Goal: Transaction & Acquisition: Purchase product/service

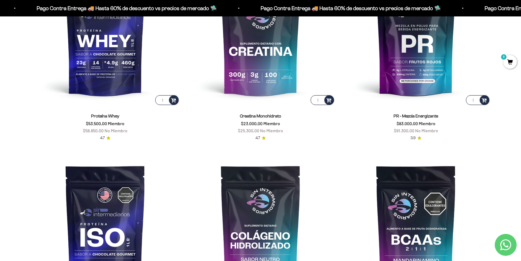
scroll to position [301, 0]
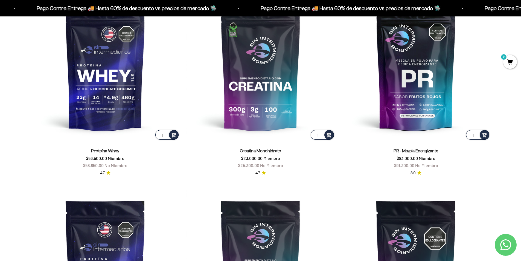
drag, startPoint x: 243, startPoint y: 160, endPoint x: 310, endPoint y: 158, distance: 66.5
click at [310, 158] on div "Creatina Monohidrato $23.000,00 Miembro $25.300,00 No Miembro" at bounding box center [260, 157] width 149 height 21
click at [349, 174] on div "PR - Mezcla Energizante $83.000,00 Miembro $91.300,00 No Miembro 3.9" at bounding box center [416, 158] width 149 height 35
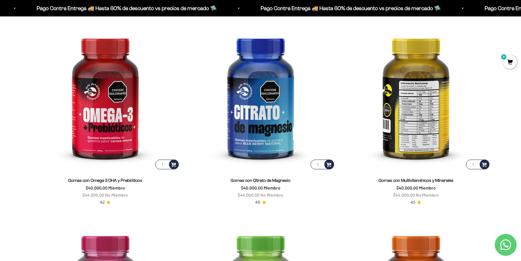
scroll to position [930, 0]
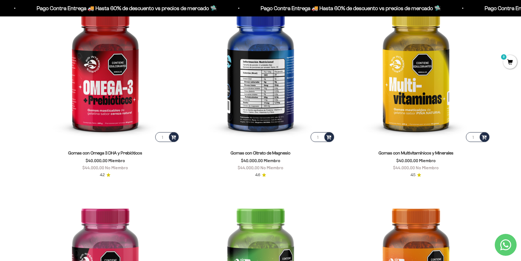
click at [249, 104] on img at bounding box center [260, 68] width 149 height 149
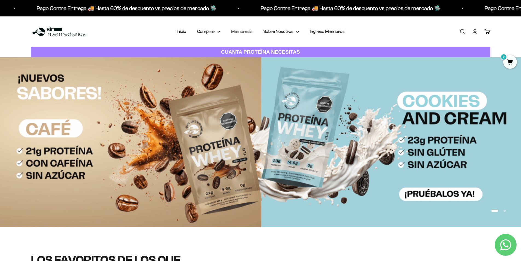
click at [245, 30] on link "Membresía" at bounding box center [241, 31] width 21 height 5
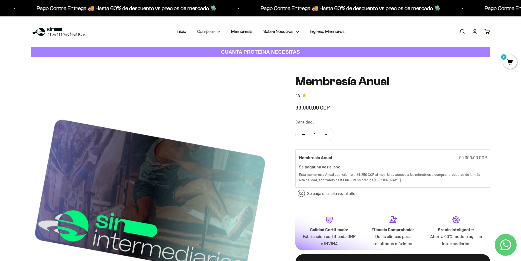
click at [217, 32] on summary "Comprar" at bounding box center [208, 31] width 23 height 7
click at [224, 78] on span "Todos Los Productos" at bounding box center [220, 79] width 40 height 5
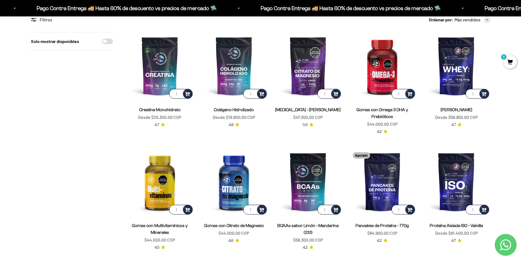
scroll to position [55, 0]
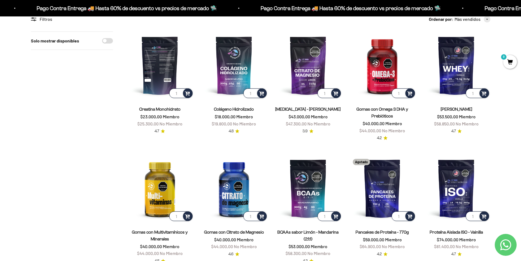
click at [162, 64] on img at bounding box center [160, 65] width 68 height 68
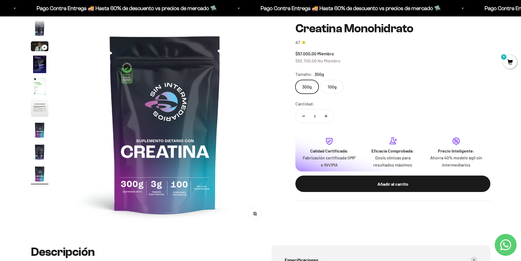
click at [334, 82] on label "100g" at bounding box center [332, 87] width 23 height 14
click at [295, 80] on input "100g" at bounding box center [295, 80] width 0 height 0
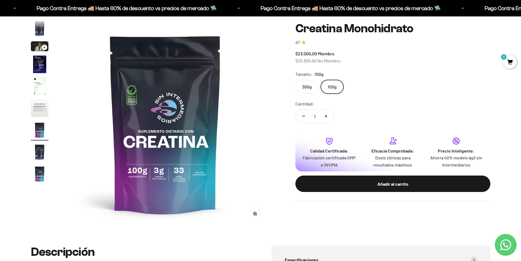
click at [306, 83] on label "300g" at bounding box center [306, 87] width 23 height 14
click at [295, 80] on input "300g" at bounding box center [295, 80] width 0 height 0
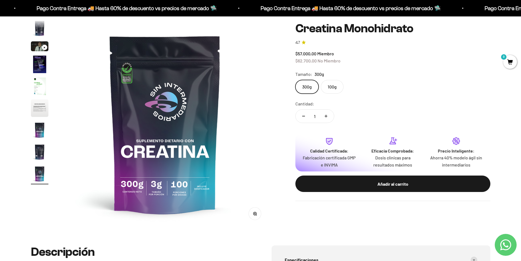
click at [332, 77] on div "Tamaño: 300g" at bounding box center [392, 74] width 195 height 7
click at [332, 84] on label "100g" at bounding box center [332, 87] width 23 height 14
click at [295, 80] on input "100g" at bounding box center [295, 80] width 0 height 0
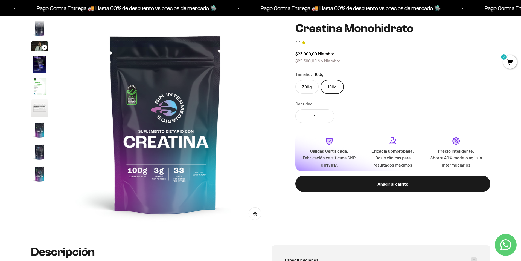
click at [309, 88] on label "300g" at bounding box center [306, 87] width 23 height 14
click at [295, 80] on input "300g" at bounding box center [295, 80] width 0 height 0
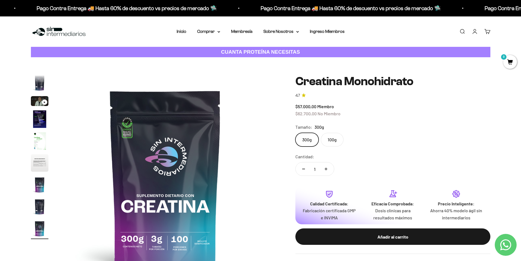
click at [41, 116] on img "Ir al artículo 4" at bounding box center [40, 119] width 18 height 18
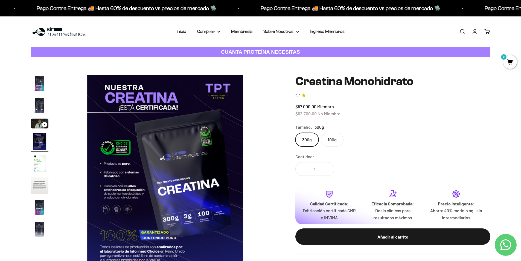
click at [40, 205] on img "Ir al artículo 7" at bounding box center [40, 207] width 18 height 18
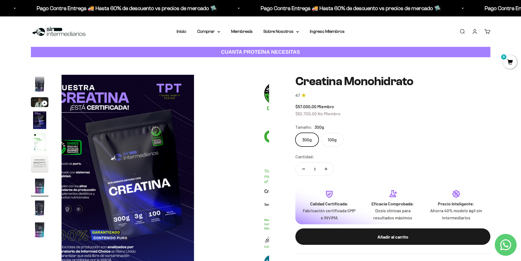
scroll to position [22, 0]
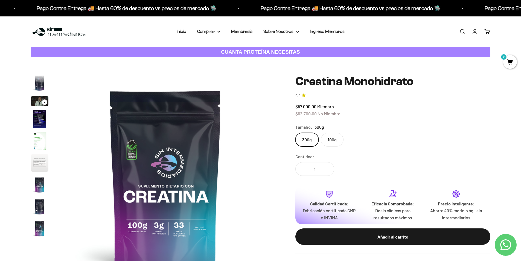
click at [42, 211] on img "Ir al artículo 8" at bounding box center [40, 207] width 18 height 18
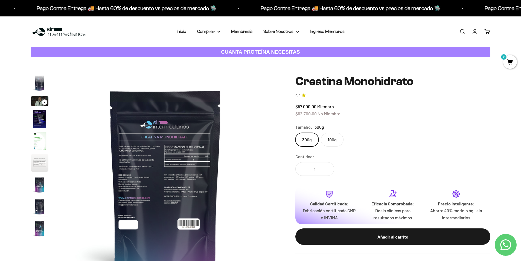
click at [40, 223] on img "Ir al artículo 9" at bounding box center [40, 229] width 18 height 18
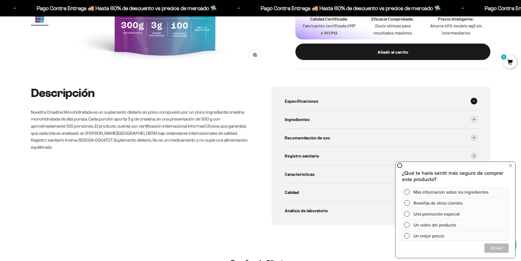
scroll to position [246, 0]
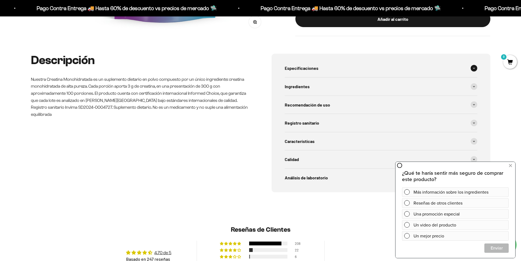
click at [382, 65] on div "Especificaciones" at bounding box center [381, 68] width 193 height 18
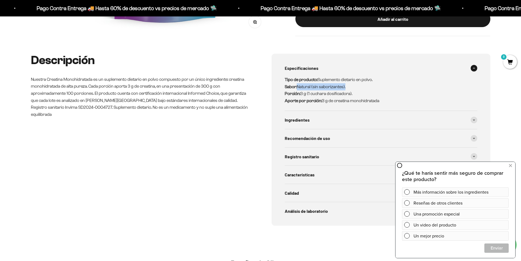
drag, startPoint x: 345, startPoint y: 86, endPoint x: 298, endPoint y: 86, distance: 47.0
click at [298, 86] on p "Tipo de producto: Suplemento dietario en polvo. Sabor: Natural (sin saborizante…" at bounding box center [378, 90] width 186 height 28
click at [348, 121] on div "Ingredientes" at bounding box center [381, 120] width 193 height 18
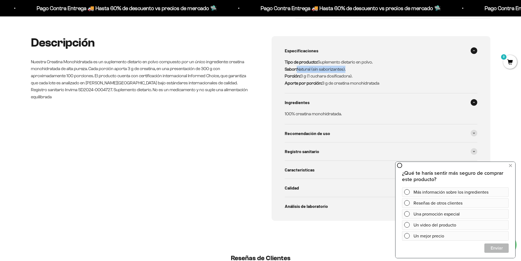
scroll to position [273, 0]
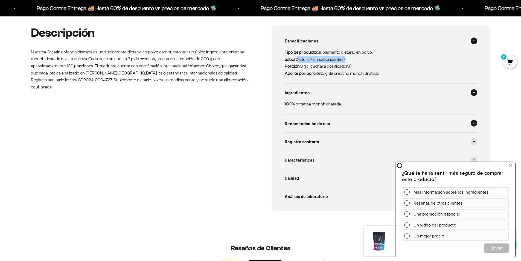
click at [322, 124] on span "Recomendación de uso" at bounding box center [307, 123] width 45 height 7
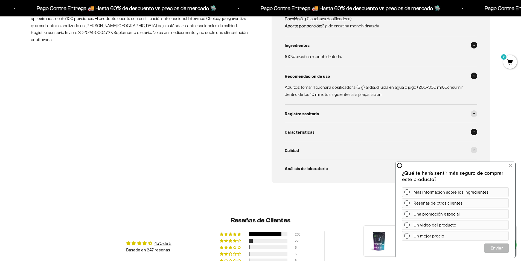
scroll to position [328, 0]
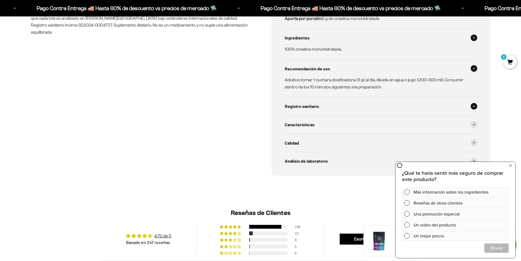
click at [314, 109] on span "Registro sanitario" at bounding box center [302, 106] width 34 height 7
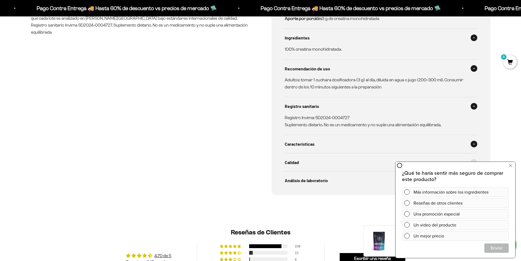
click at [333, 145] on div "Características" at bounding box center [381, 144] width 193 height 18
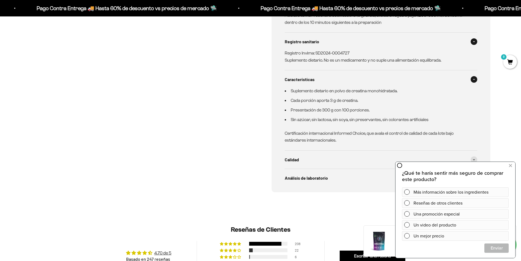
scroll to position [410, 0]
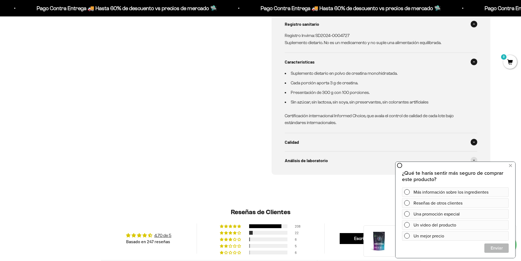
click at [317, 139] on div "Calidad" at bounding box center [381, 142] width 193 height 18
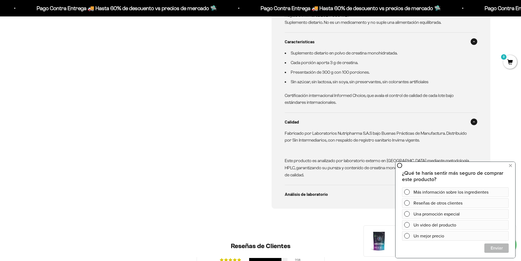
scroll to position [465, 0]
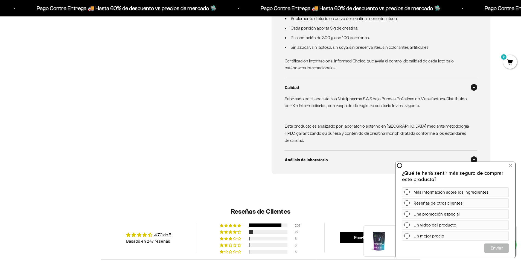
click at [331, 156] on div "Análisis de laboratorio" at bounding box center [381, 159] width 193 height 18
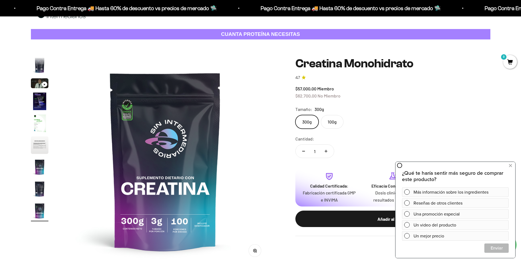
scroll to position [27, 0]
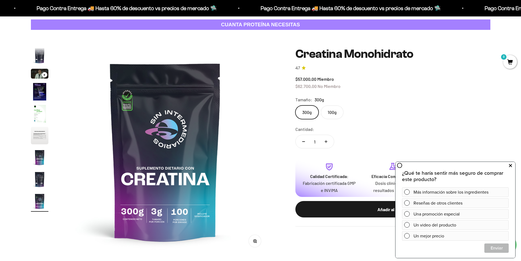
click at [510, 165] on icon at bounding box center [510, 165] width 3 height 7
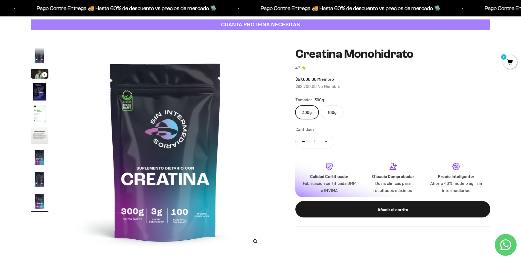
scroll to position [55, 0]
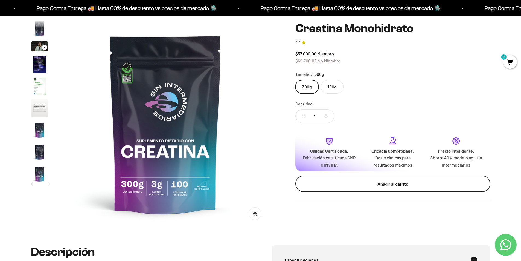
click at [348, 183] on div "Añadir al carrito" at bounding box center [392, 183] width 173 height 7
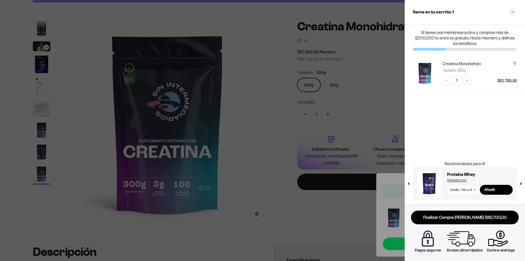
click at [233, 195] on div at bounding box center [262, 130] width 525 height 261
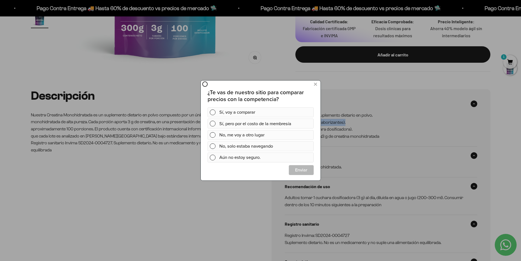
scroll to position [273, 0]
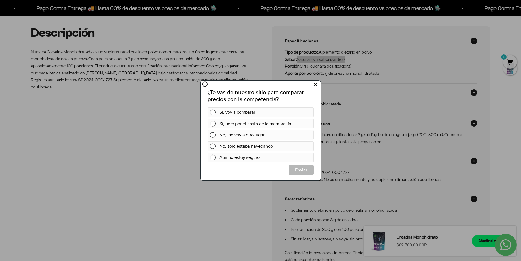
click at [317, 84] on button at bounding box center [315, 84] width 10 height 9
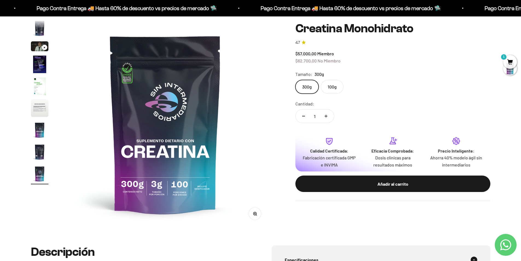
scroll to position [0, 0]
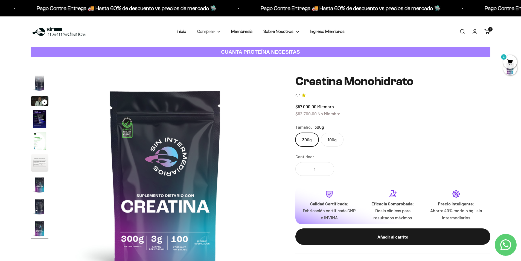
click at [212, 34] on summary "Comprar" at bounding box center [208, 31] width 23 height 7
click at [230, 62] on span "Otros Suplementos" at bounding box center [218, 59] width 37 height 7
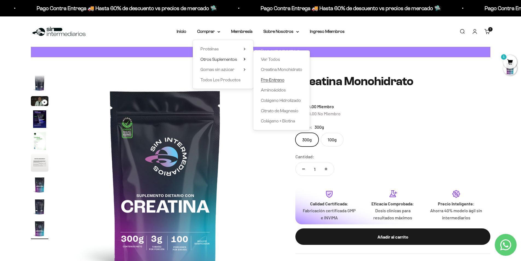
click at [282, 80] on span "Pre-Entreno" at bounding box center [273, 79] width 24 height 5
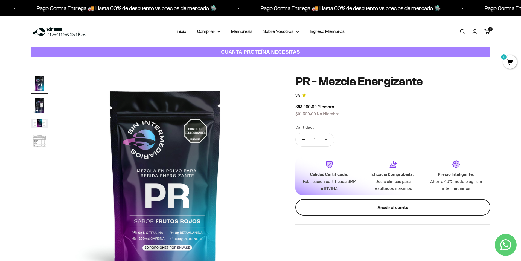
click at [329, 202] on button "Añadir al carrito" at bounding box center [392, 207] width 195 height 16
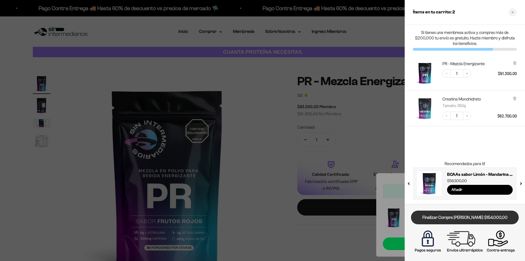
click at [436, 219] on link "Finalizar Compra [PERSON_NAME] $154.000,00" at bounding box center [465, 217] width 108 height 14
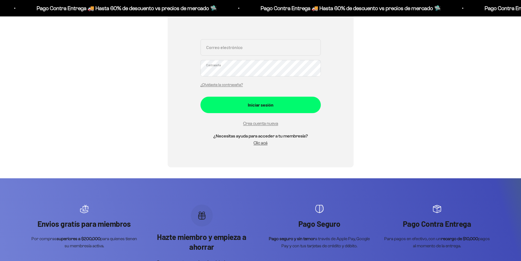
scroll to position [137, 0]
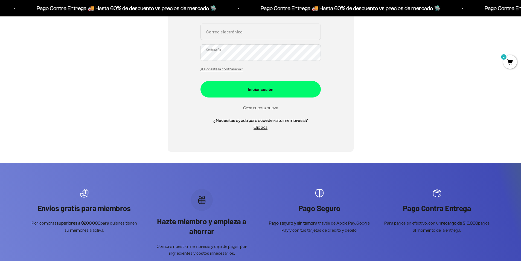
click at [249, 107] on link "Crea cuenta nueva" at bounding box center [260, 107] width 35 height 5
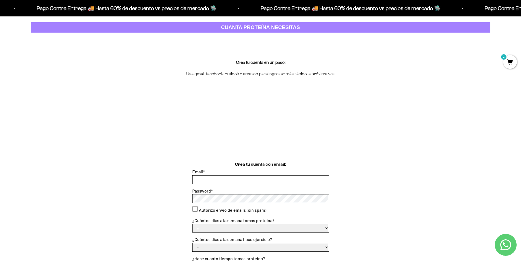
scroll to position [55, 0]
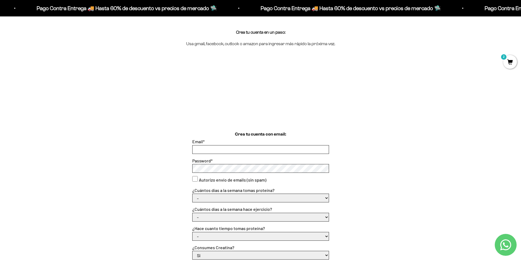
click at [285, 150] on input "Email *" at bounding box center [261, 149] width 136 height 8
type input "dan.y.107@hotmail.com"
click at [253, 178] on label "Autorizo envío de emails (sin spam)" at bounding box center [233, 179] width 68 height 7
click at [198, 178] on consent"] "Autorizo envío de emails (sin spam)" at bounding box center [194, 178] width 5 height 5
checkbox consent"] "true"
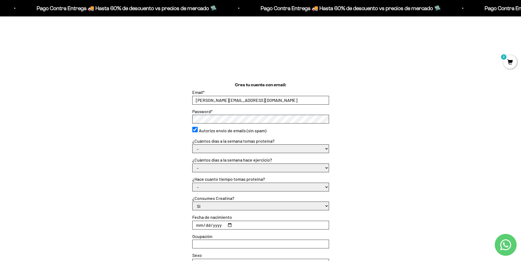
scroll to position [109, 0]
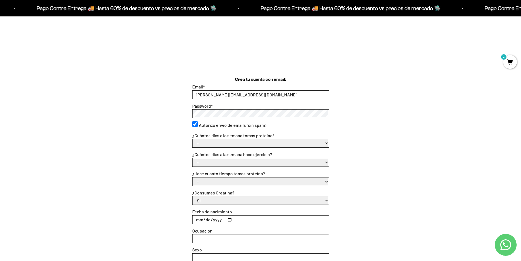
click at [255, 142] on select "- 1 o 2 3 a 5 6 o 7" at bounding box center [261, 143] width 136 height 8
select select "1 o 2"
click at [193, 139] on select "- 1 o 2 3 a 5 6 o 7" at bounding box center [261, 143] width 136 height 8
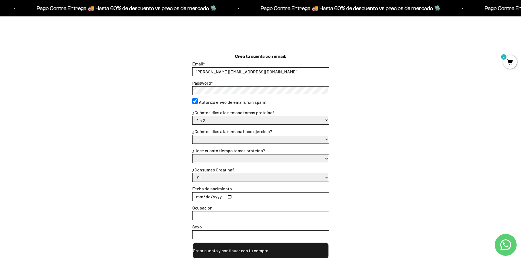
scroll to position [164, 0]
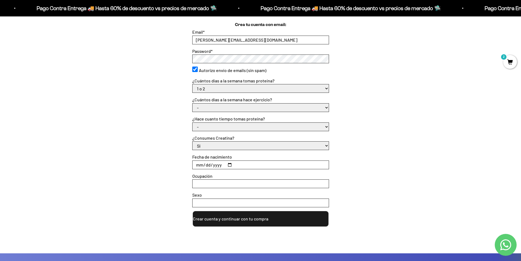
click at [225, 109] on select "- No hago 1 a 2 días 3 a 5 días 6 o 7 días" at bounding box center [261, 107] width 136 height 8
select select "3 a 5 días"
click at [193, 103] on select "- No hago 1 a 2 días 3 a 5 días 6 o 7 días" at bounding box center [261, 107] width 136 height 8
click at [209, 125] on select "- Apenas estoy empezando Menos de 6 meses Más de 6 meses Hace más de un año" at bounding box center [261, 127] width 136 height 8
select select "Apenas estoy empezando"
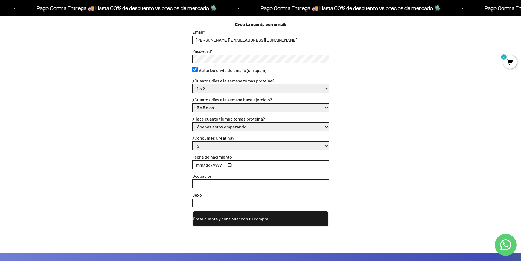
click at [193, 123] on select "- Apenas estoy empezando Menos de 6 meses Más de 6 meses Hace más de un año" at bounding box center [261, 127] width 136 height 8
click at [210, 145] on select "Si No" at bounding box center [261, 145] width 136 height 8
select select "No"
click at [193, 141] on select "Si No" at bounding box center [261, 145] width 136 height 8
click at [202, 162] on input "Fecha de nacimiento" at bounding box center [261, 165] width 136 height 8
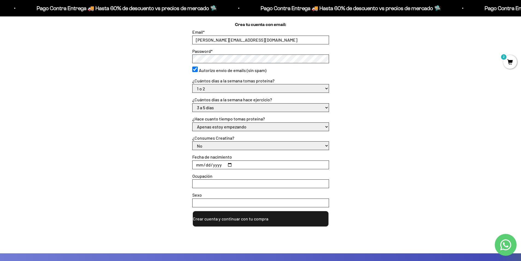
click at [202, 168] on input "Fecha de nacimiento" at bounding box center [261, 165] width 136 height 8
click at [216, 86] on select "- 1 o 2 3 a 5 6 o 7" at bounding box center [261, 88] width 136 height 8
select select "-"
click at [193, 84] on select "- 1 o 2 3 a 5 6 o 7" at bounding box center [261, 88] width 136 height 8
click at [208, 107] on select "- No hago 1 a 2 días 3 a 5 días 6 o 7 días" at bounding box center [261, 107] width 136 height 8
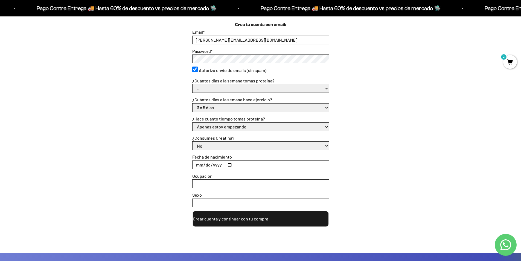
click at [193, 103] on select "- No hago 1 a 2 días 3 a 5 días 6 o 7 días" at bounding box center [261, 107] width 136 height 8
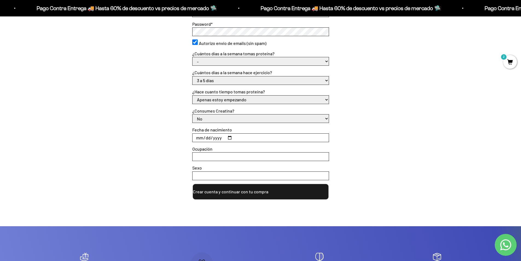
scroll to position [191, 0]
click at [199, 138] on input "Fecha de nacimiento" at bounding box center [261, 137] width 136 height 8
type input "1997-01-16"
click at [200, 157] on input "Ocupación" at bounding box center [261, 156] width 136 height 8
type input "Psicologa"
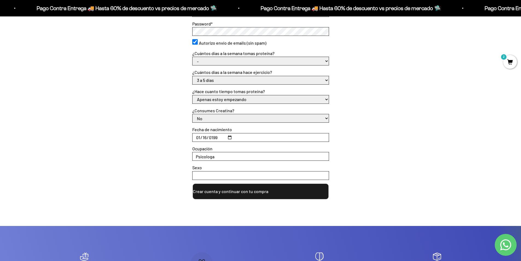
click at [202, 173] on input "Sexo" at bounding box center [261, 175] width 136 height 8
type input "Femenino"
click at [215, 191] on button "Crear cuenta y continuar con tu compra" at bounding box center [260, 191] width 137 height 16
